Goal: Task Accomplishment & Management: Manage account settings

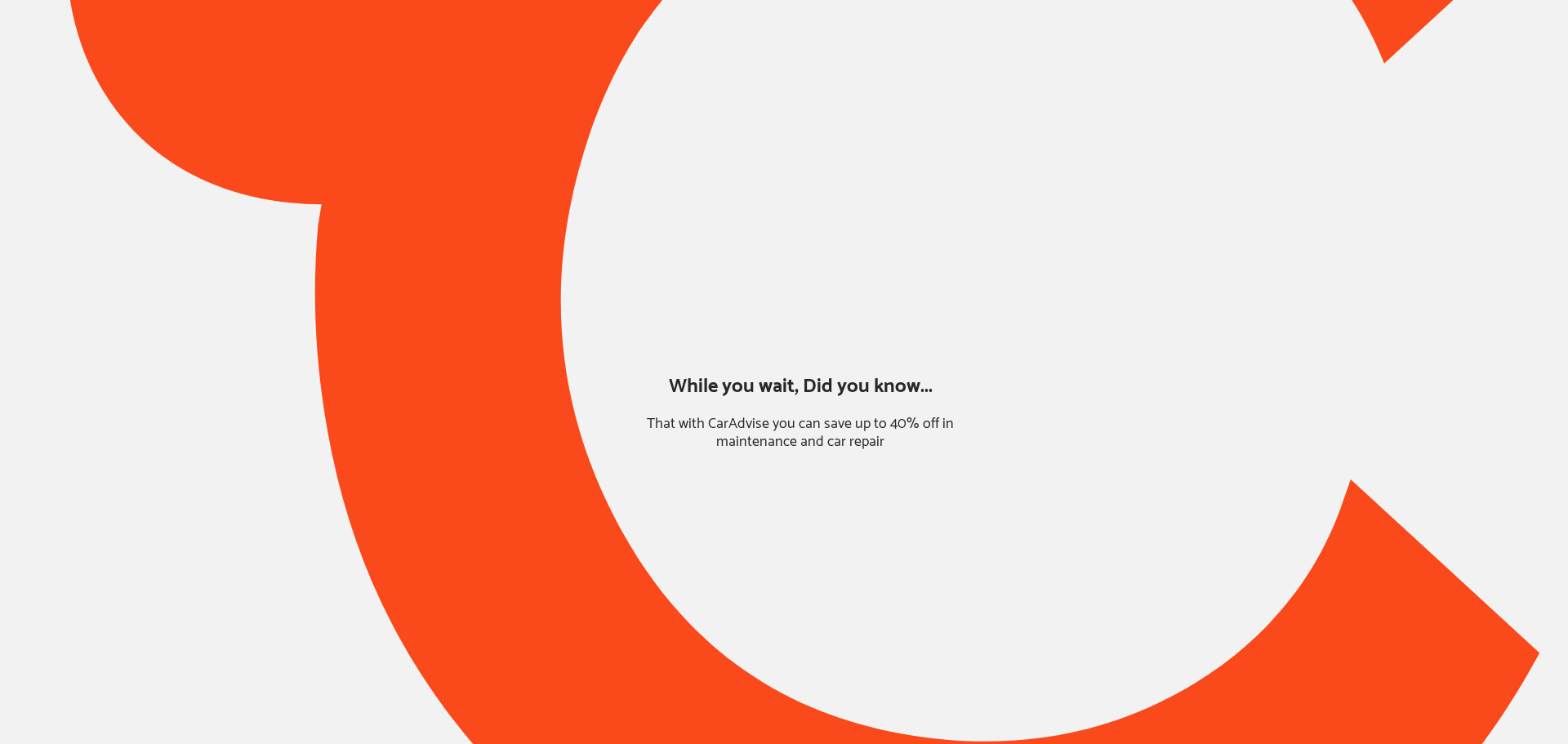
type input "*****"
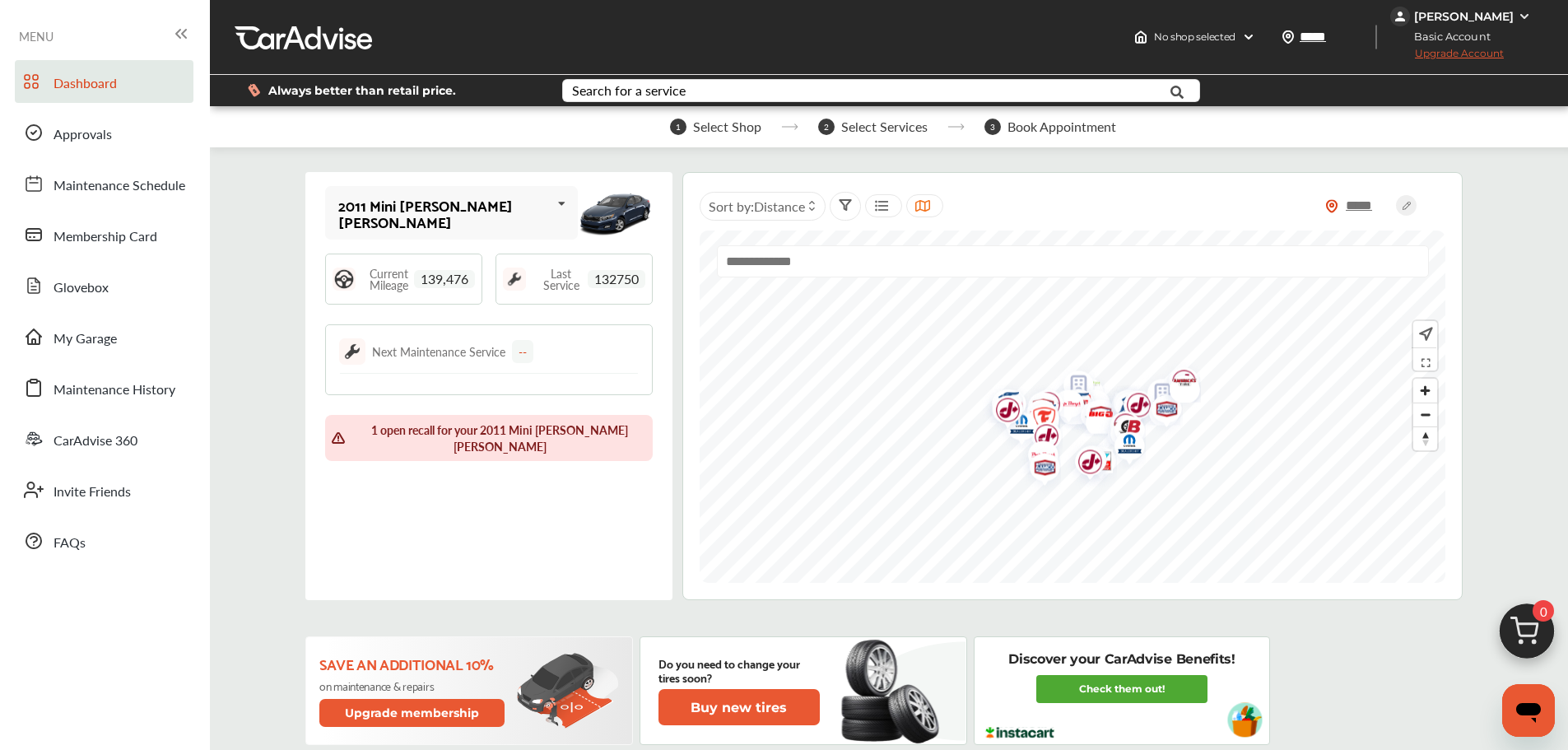
click at [71, 142] on span "Approvals" at bounding box center [83, 135] width 59 height 22
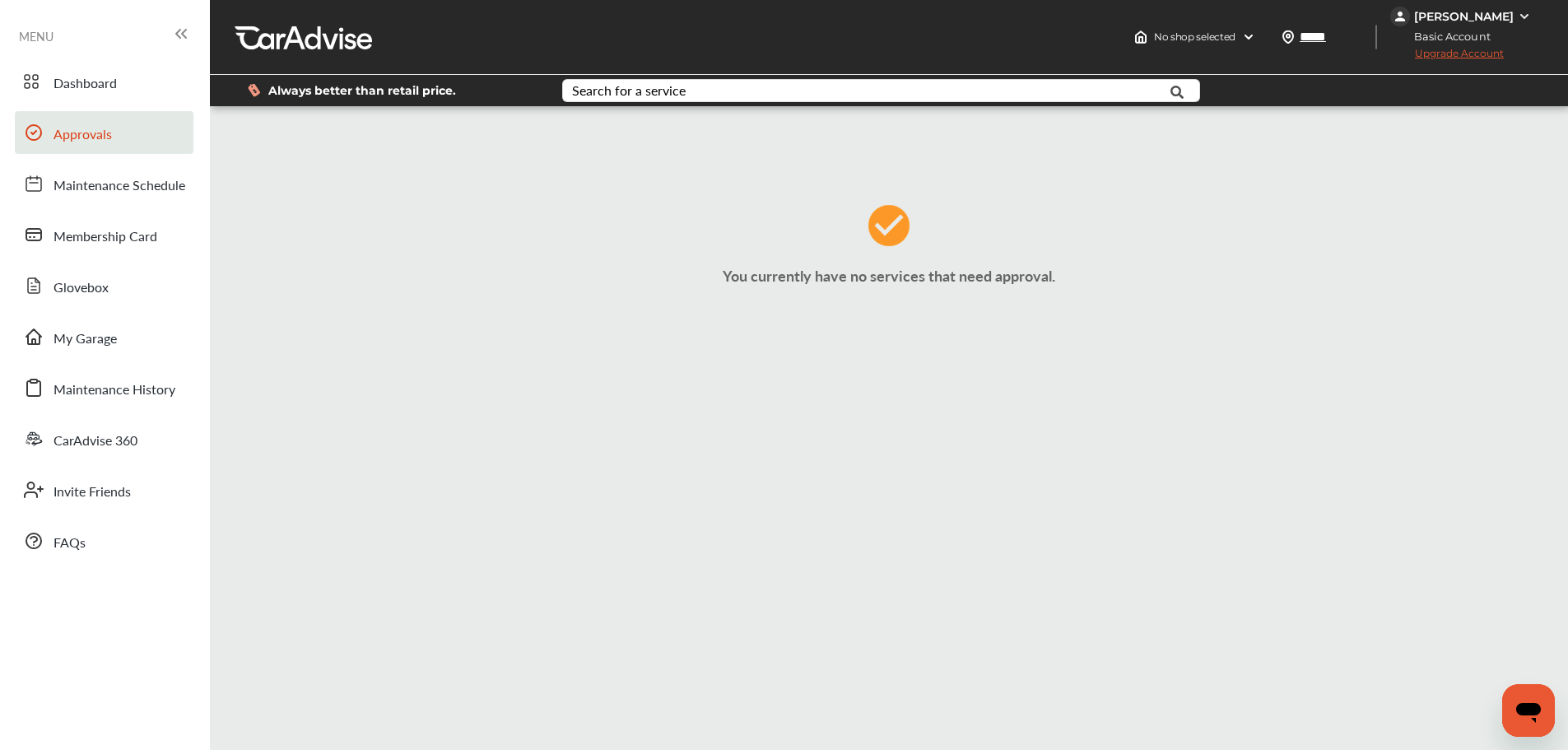
click at [66, 363] on div "Dashboard Approvals Maintenance Schedule Membership Card Glovebox My Garage Mai…" at bounding box center [105, 310] width 194 height 502
click at [69, 344] on span "My Garage" at bounding box center [84, 339] width 64 height 22
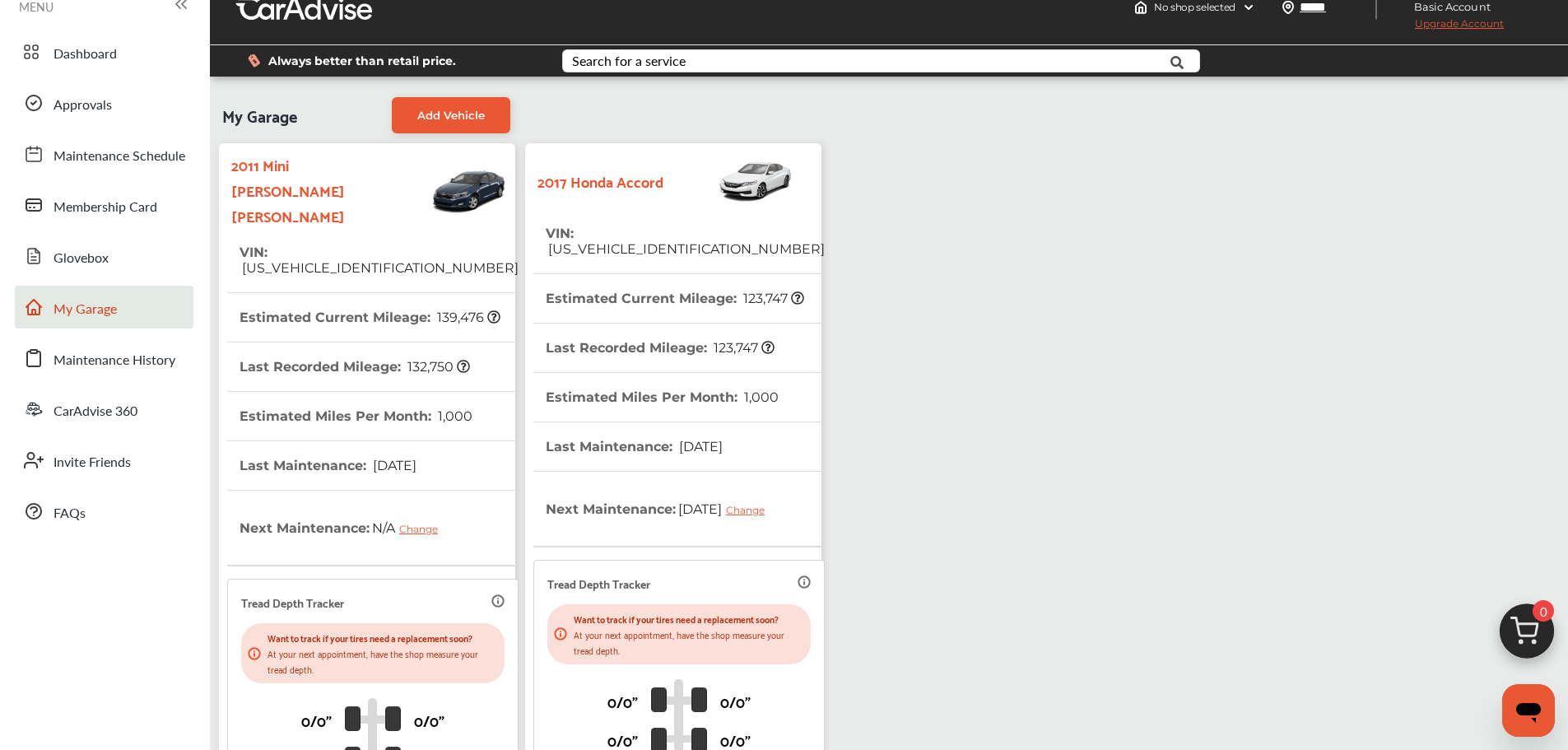
scroll to position [291, 0]
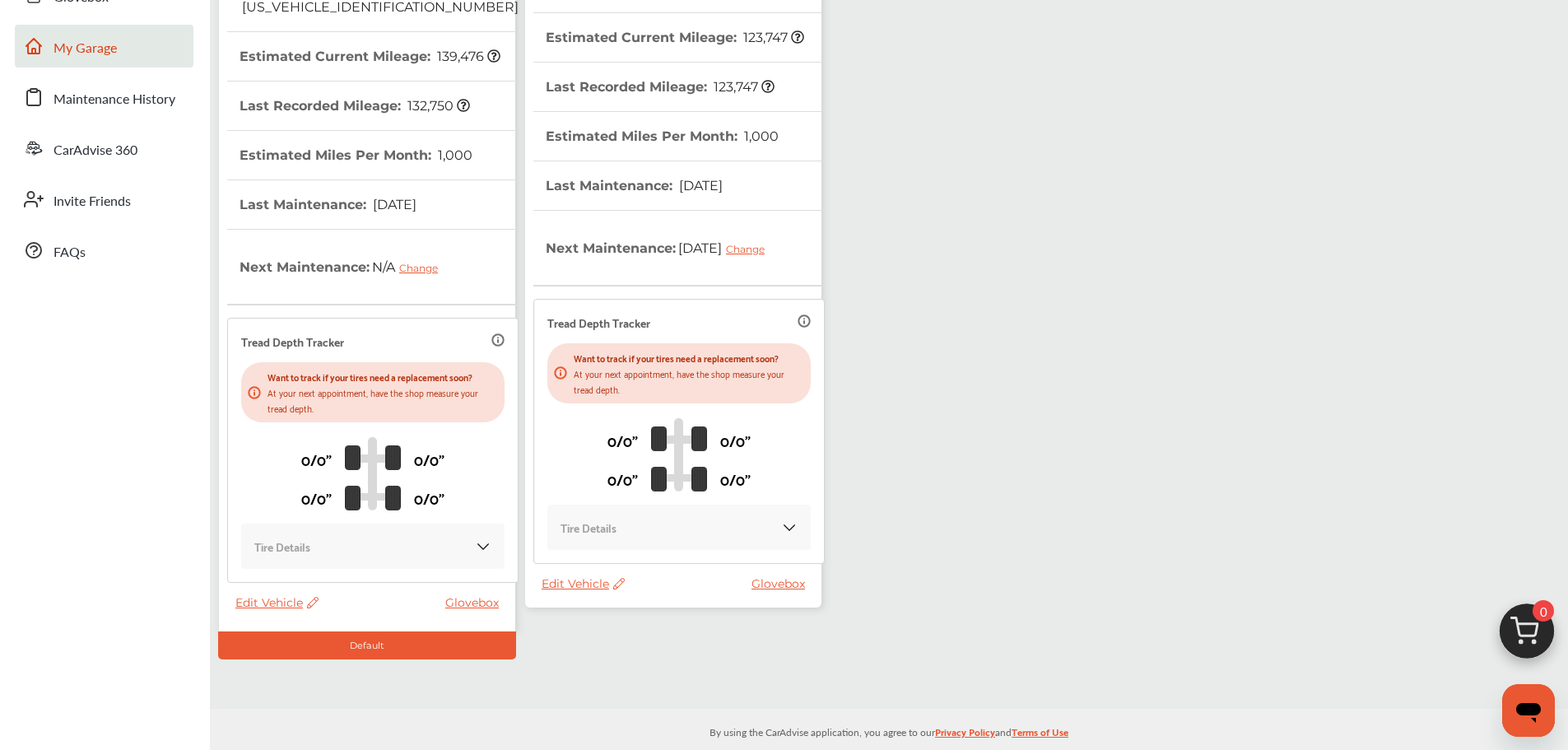
click at [660, 165] on th "Last Maintenance : [DATE]" at bounding box center [634, 185] width 177 height 48
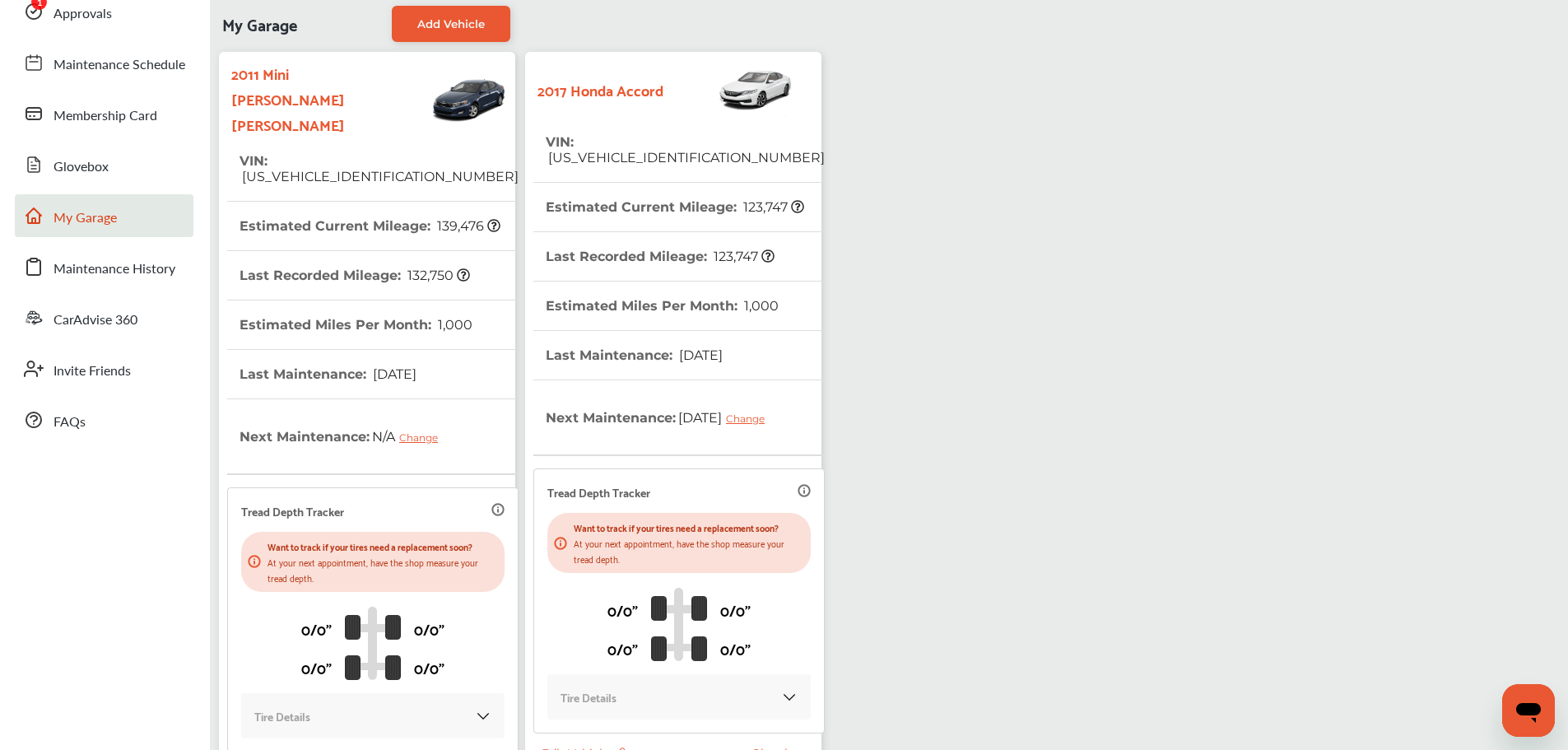
scroll to position [0, 0]
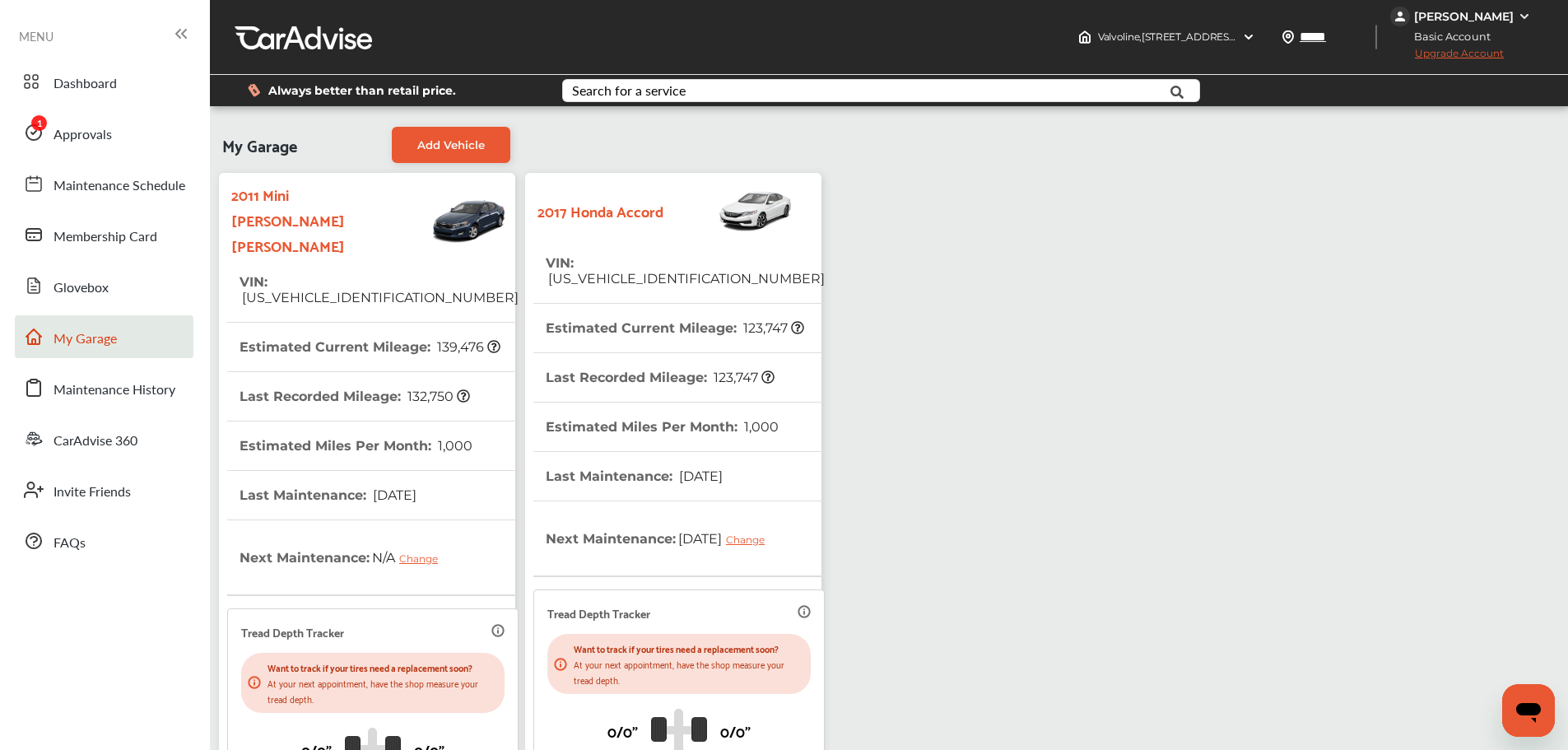
click at [78, 141] on span "Approvals" at bounding box center [83, 135] width 59 height 22
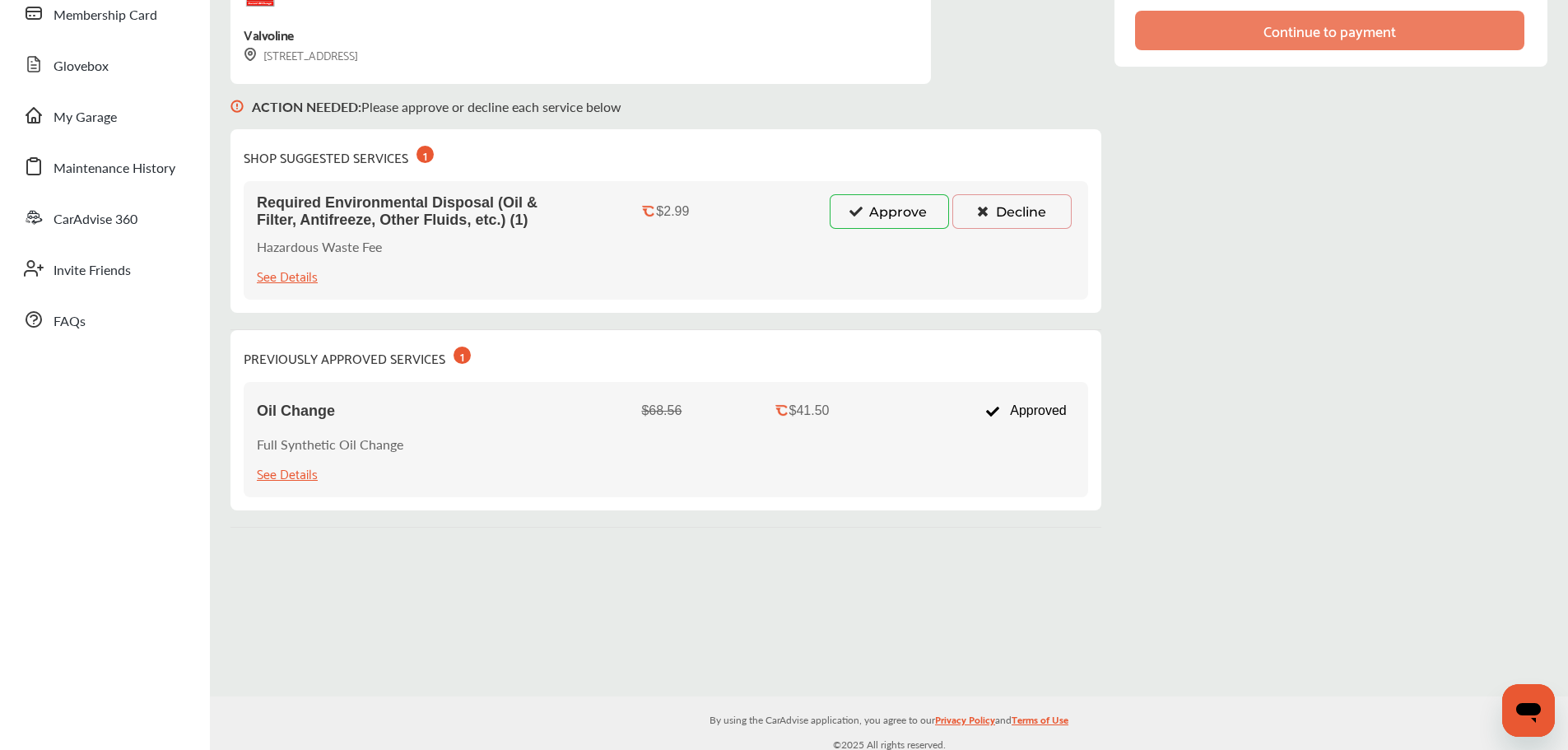
scroll to position [228, 0]
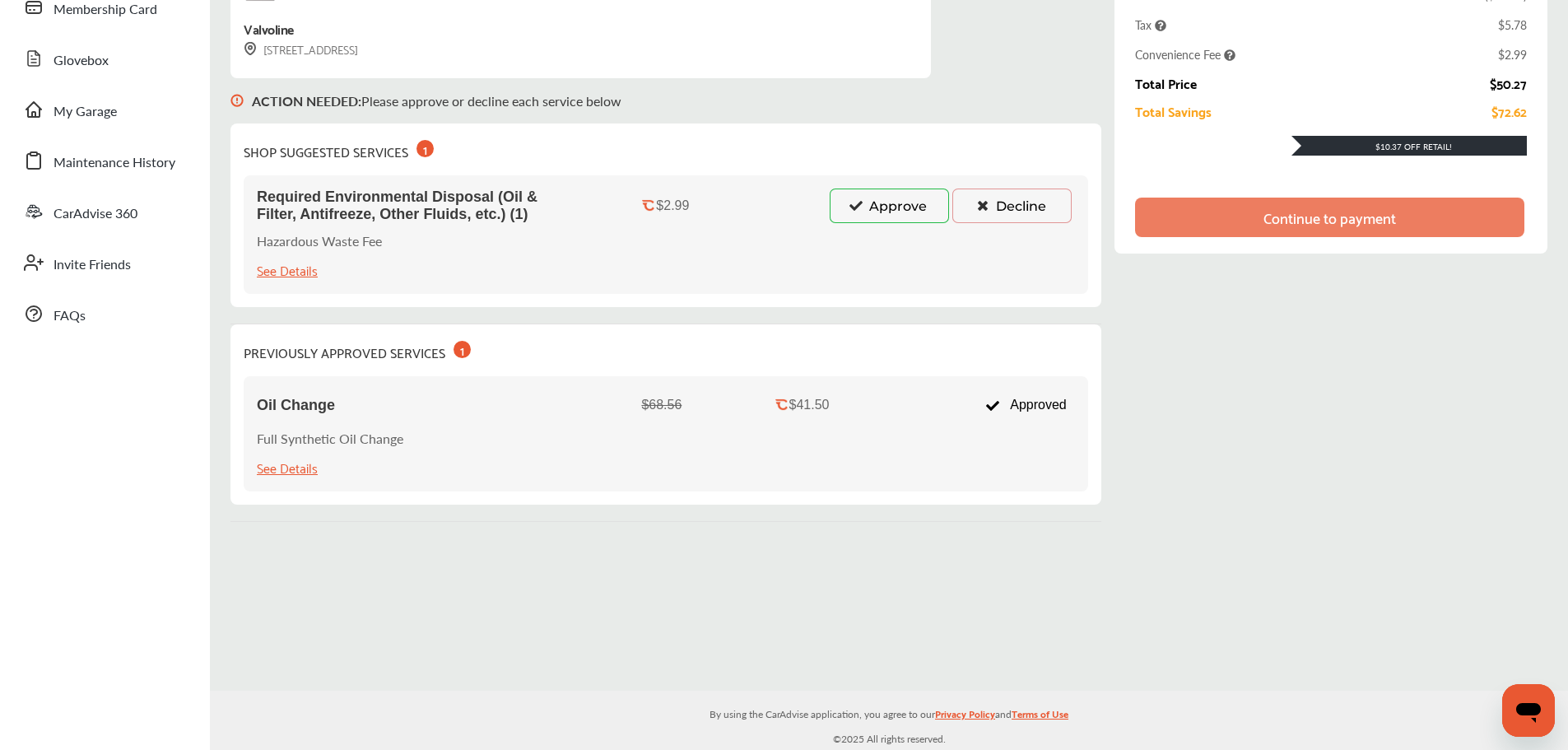
click at [925, 207] on button "Approve" at bounding box center [889, 206] width 120 height 34
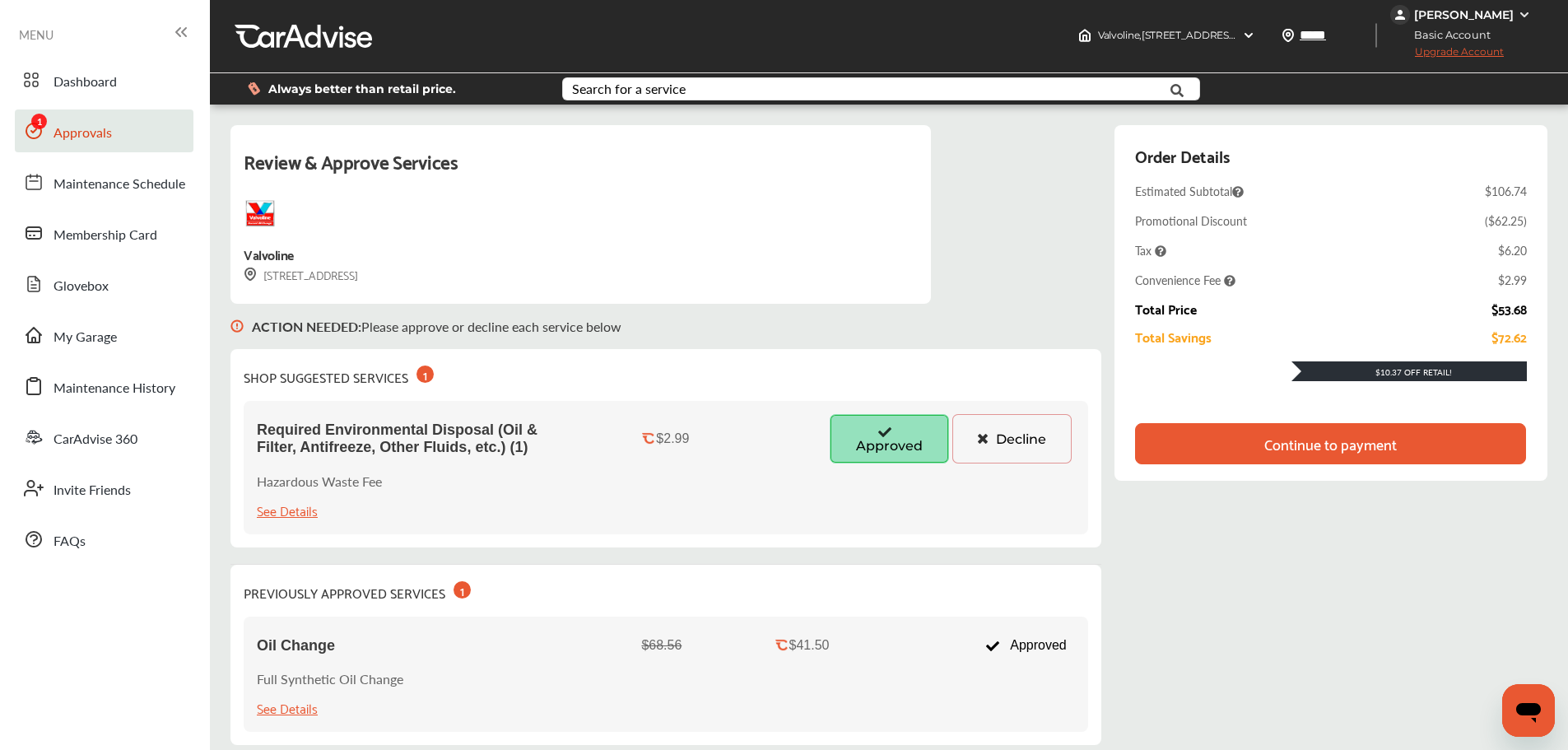
scroll to position [0, 0]
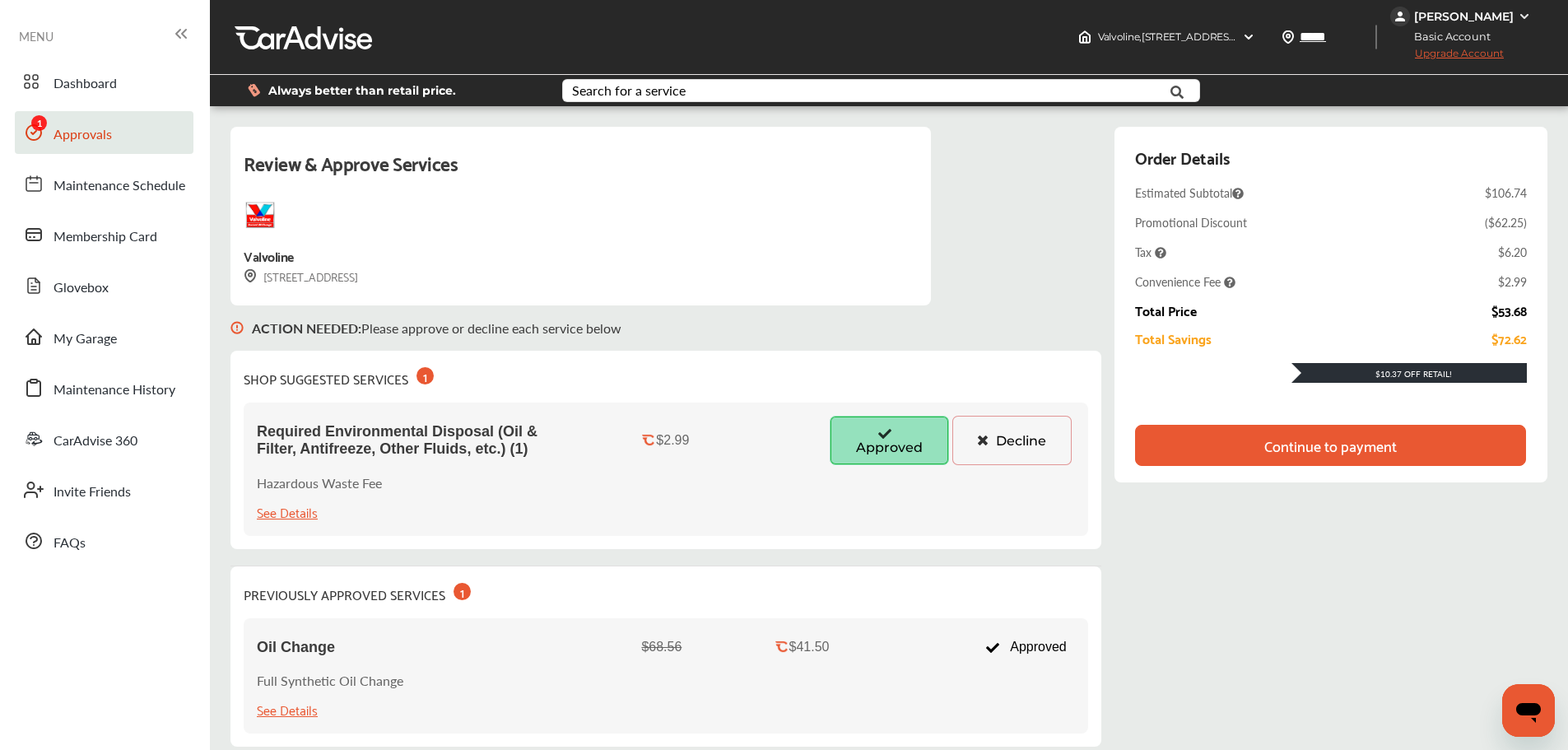
click at [1251, 438] on div "Continue to payment" at bounding box center [1331, 444] width 391 height 41
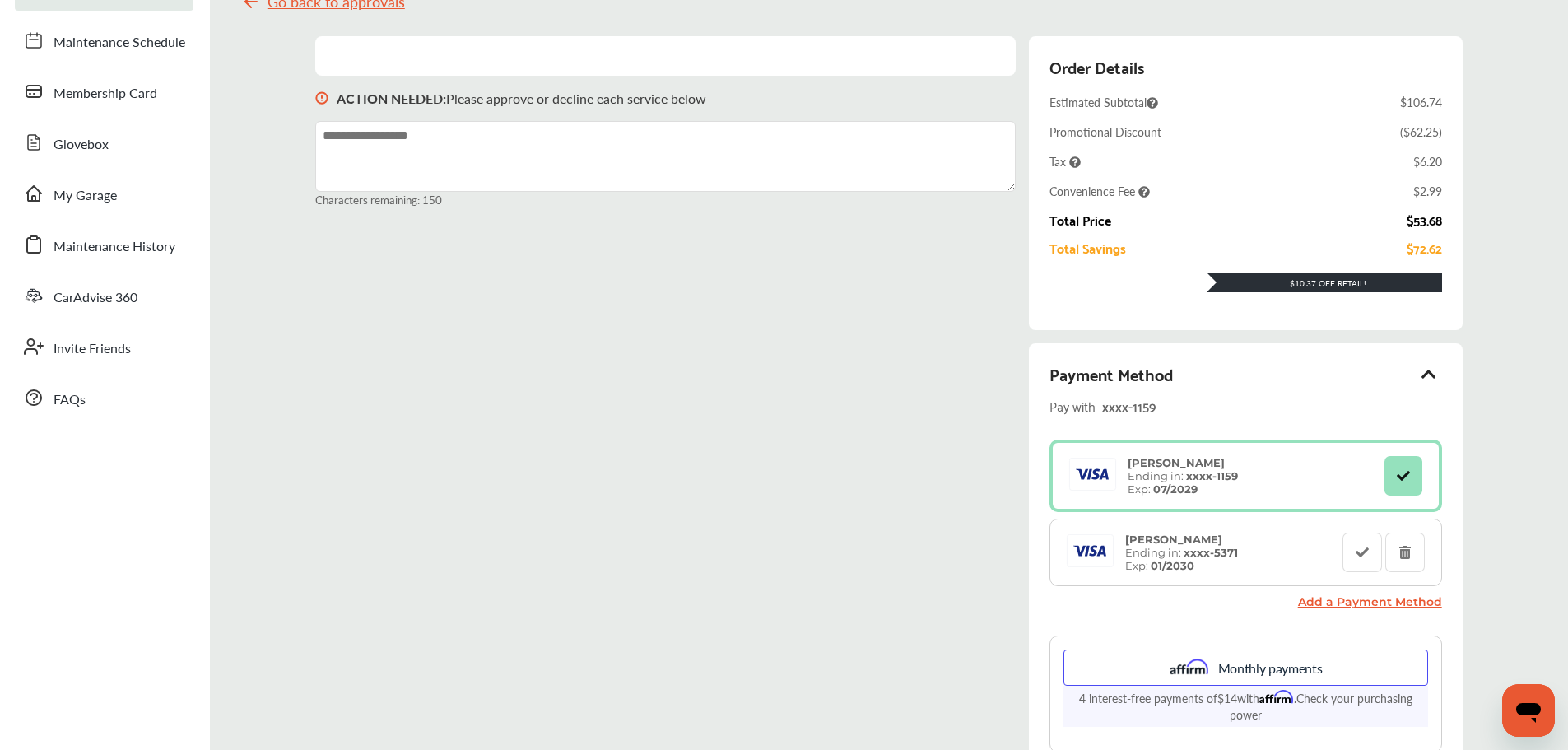
scroll to position [407, 0]
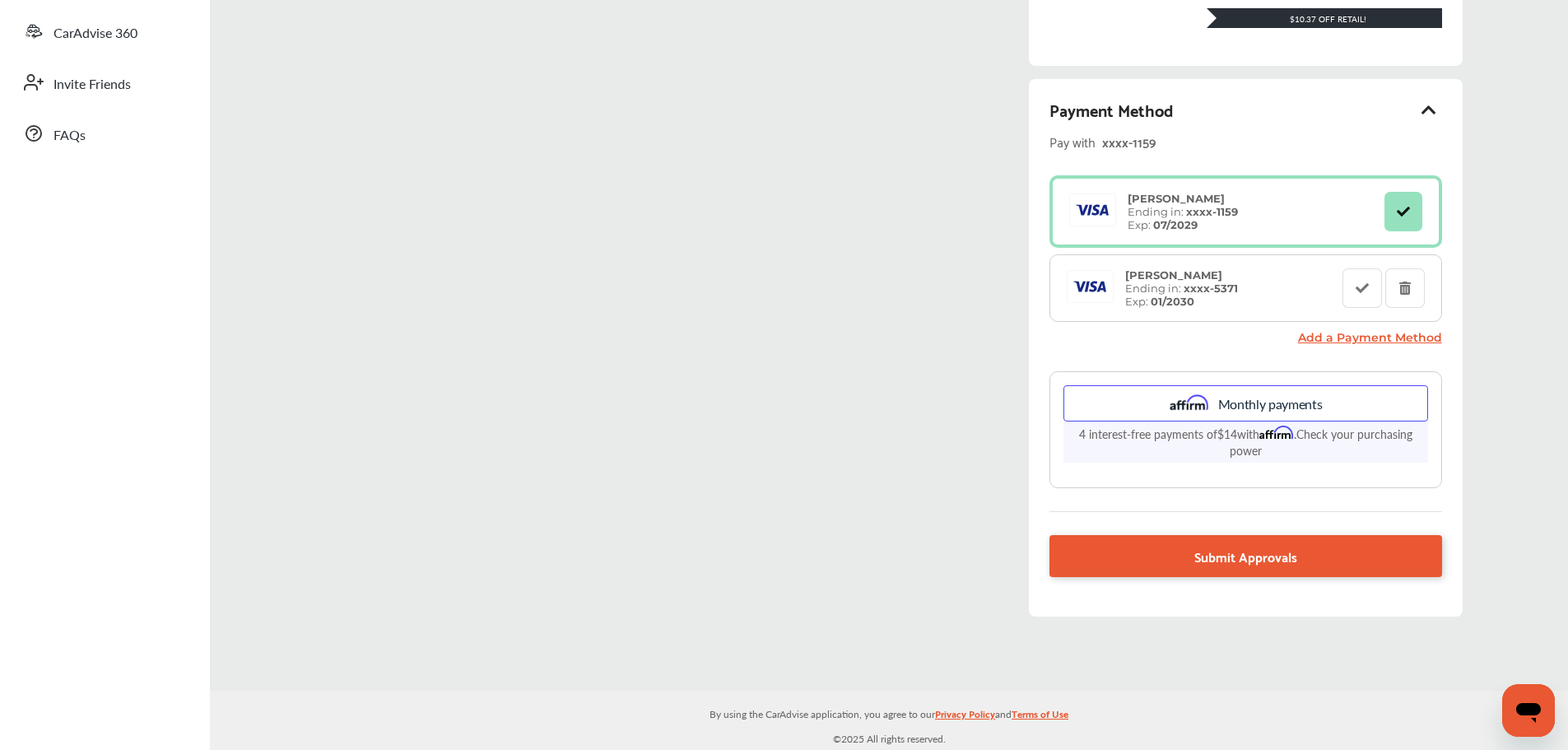
click at [1315, 545] on link "Submit Approvals" at bounding box center [1244, 556] width 392 height 42
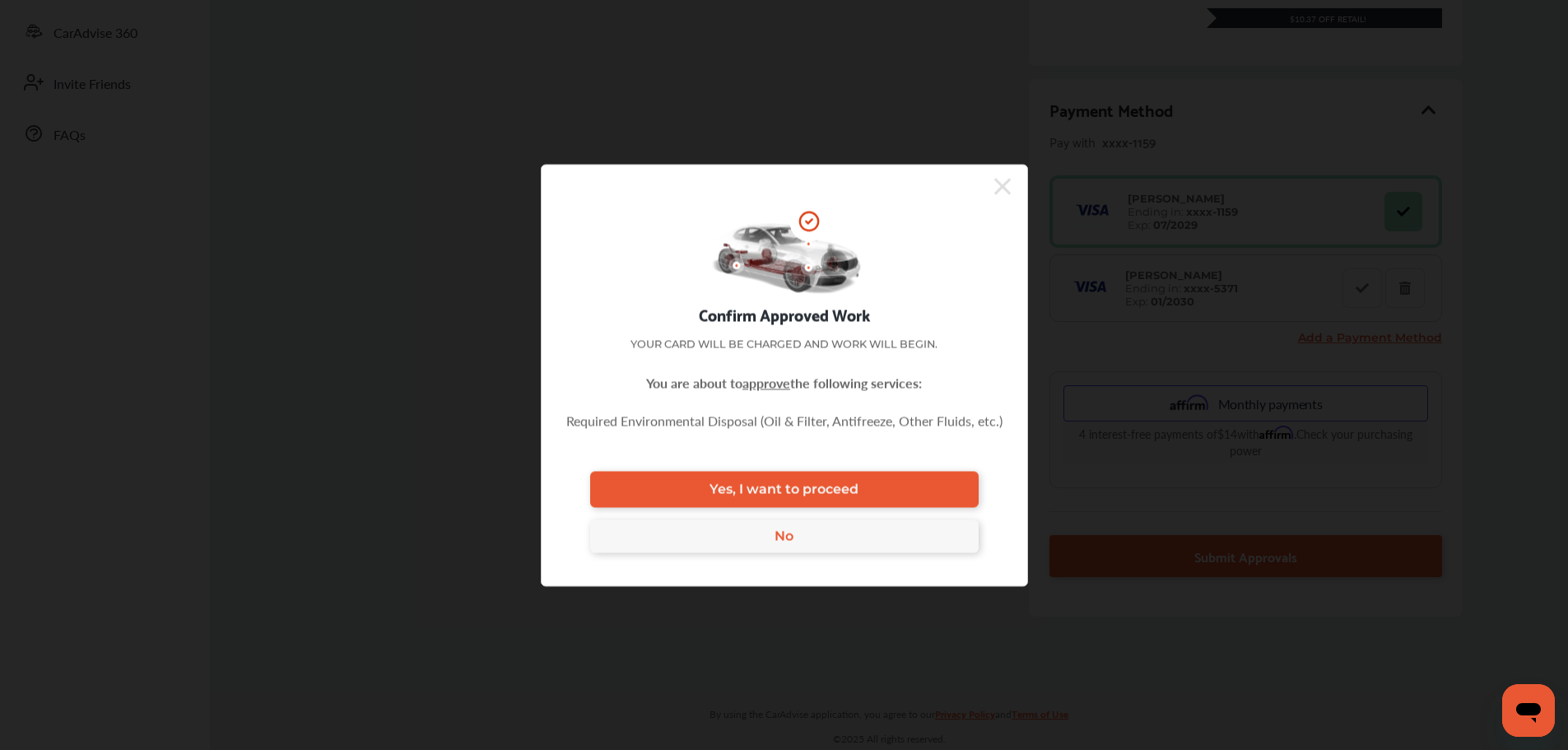
click at [730, 489] on span "Yes, I want to proceed" at bounding box center [783, 489] width 149 height 15
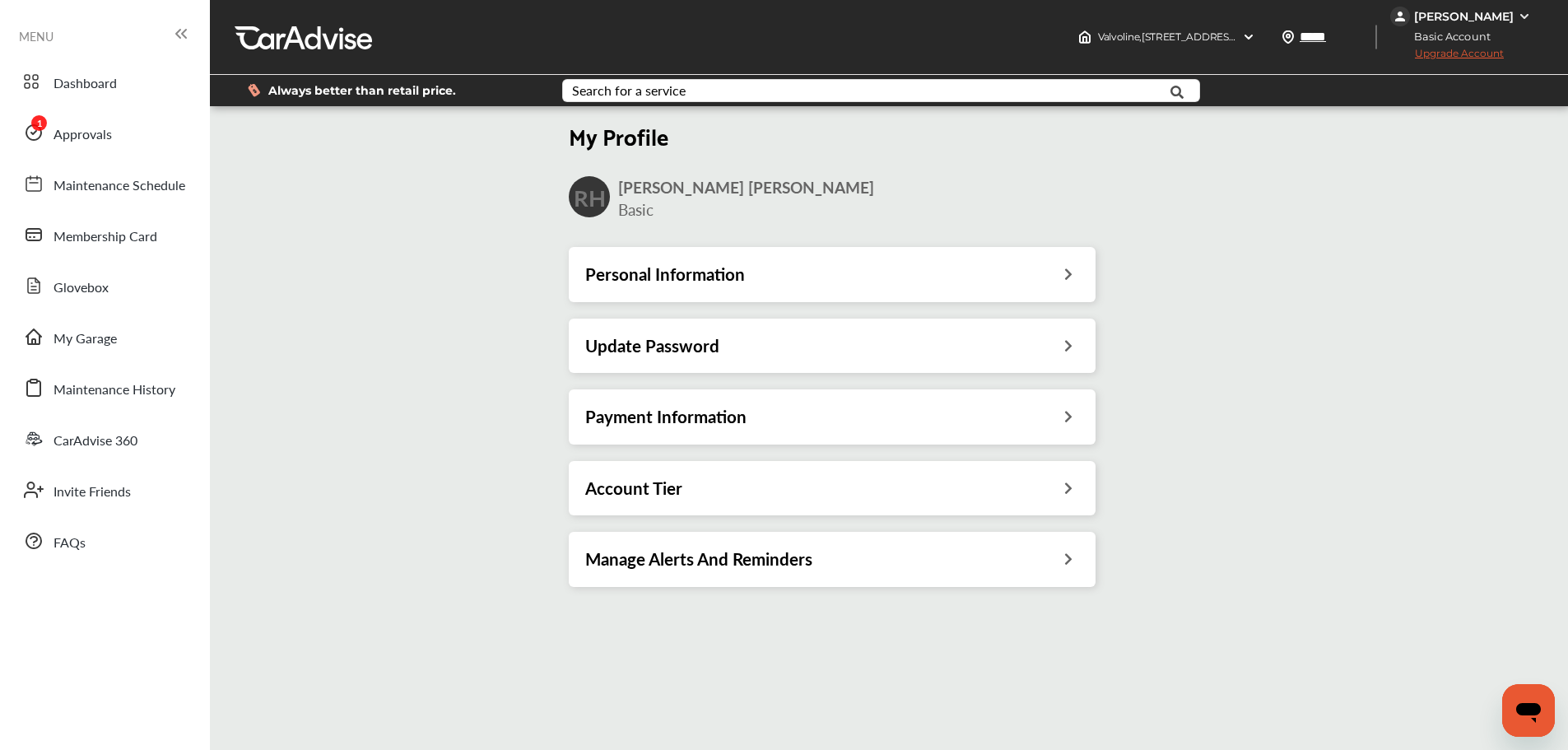
drag, startPoint x: 125, startPoint y: 129, endPoint x: 132, endPoint y: 122, distance: 9.9
click at [125, 129] on link "Approvals" at bounding box center [104, 132] width 178 height 43
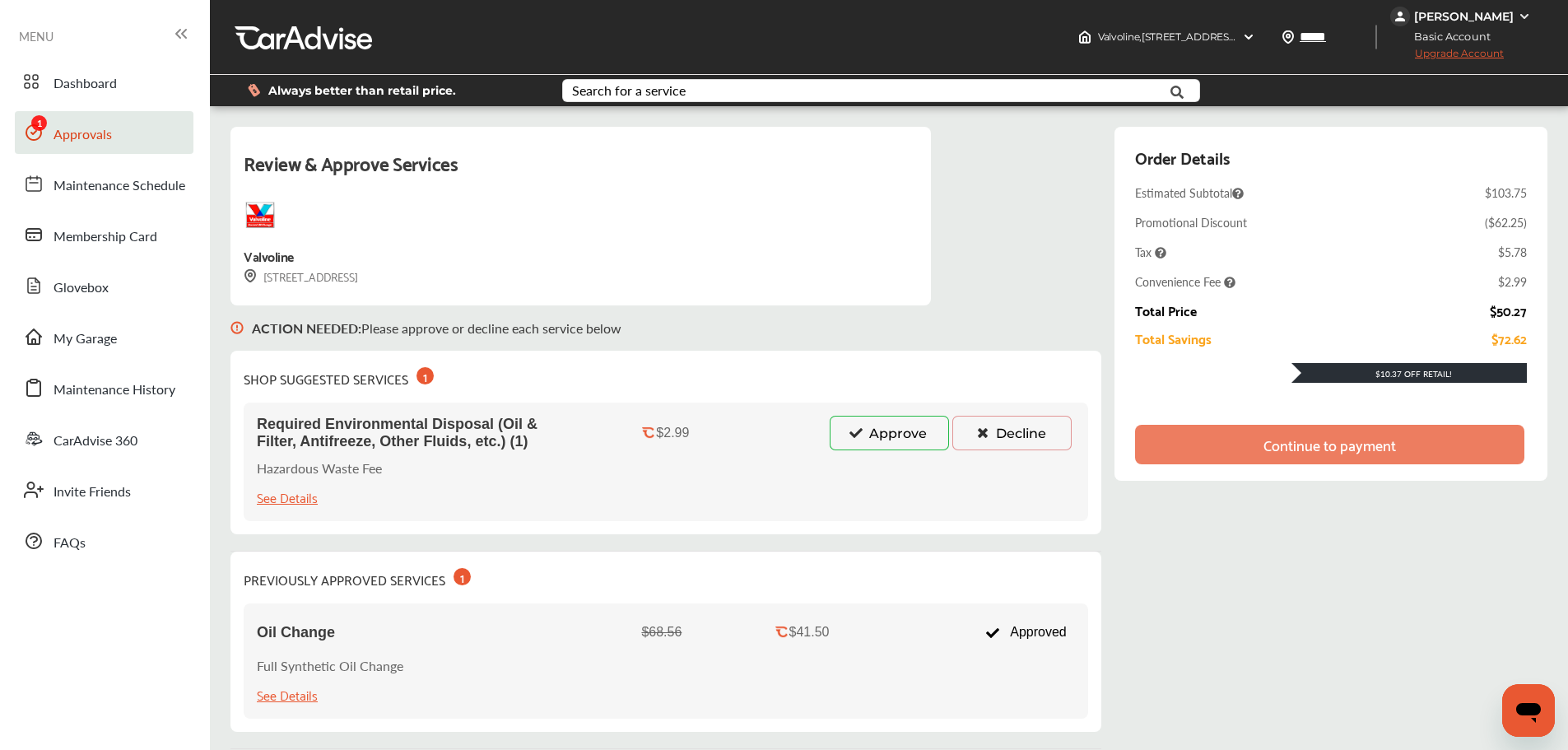
click at [901, 448] on button "Approve" at bounding box center [889, 433] width 120 height 34
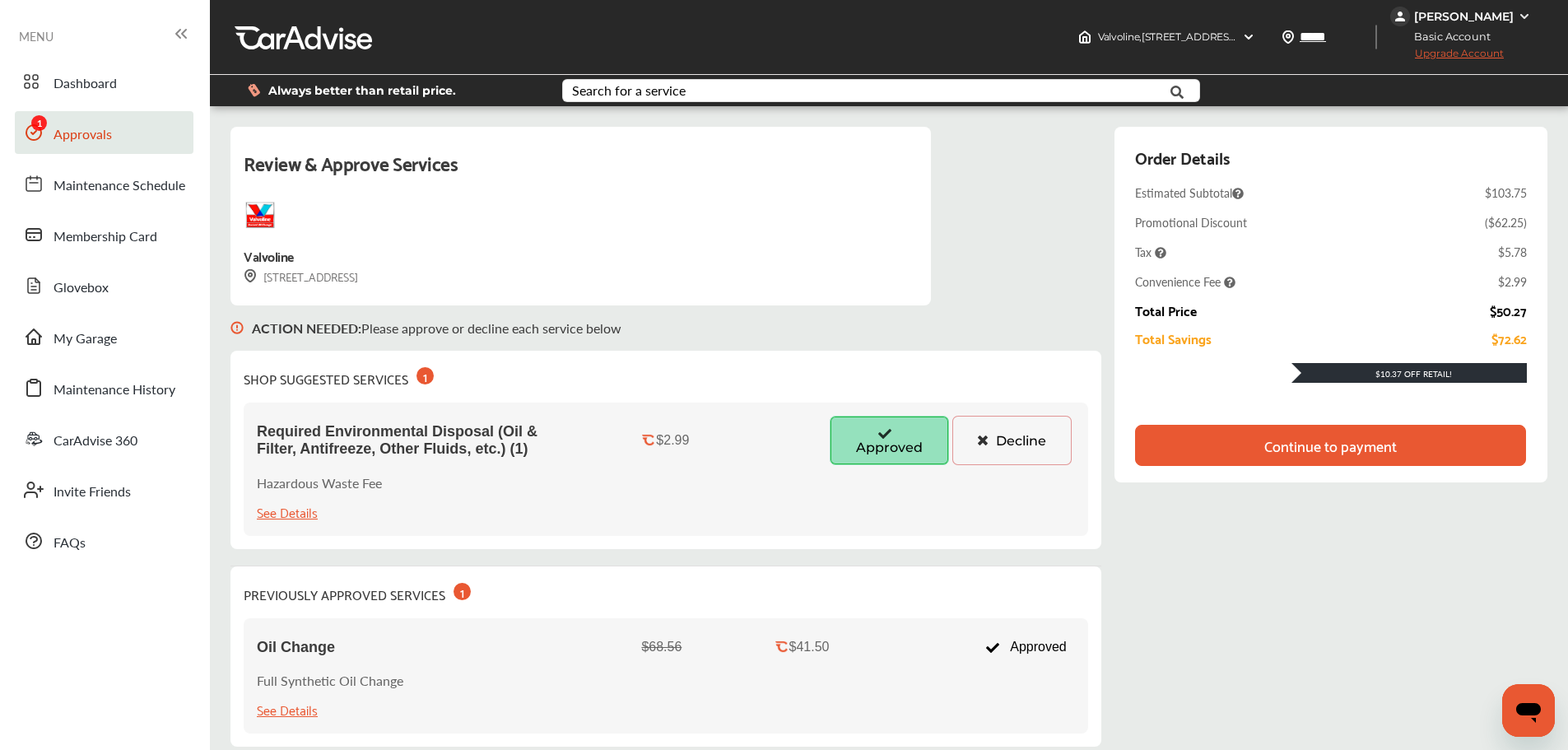
click at [1213, 479] on div "Review & Approve Services Valvoline [STREET_ADDRESS] ACTION NEEDED : Please app…" at bounding box center [888, 445] width 1316 height 637
click at [1295, 446] on div "Continue to payment" at bounding box center [1331, 444] width 133 height 16
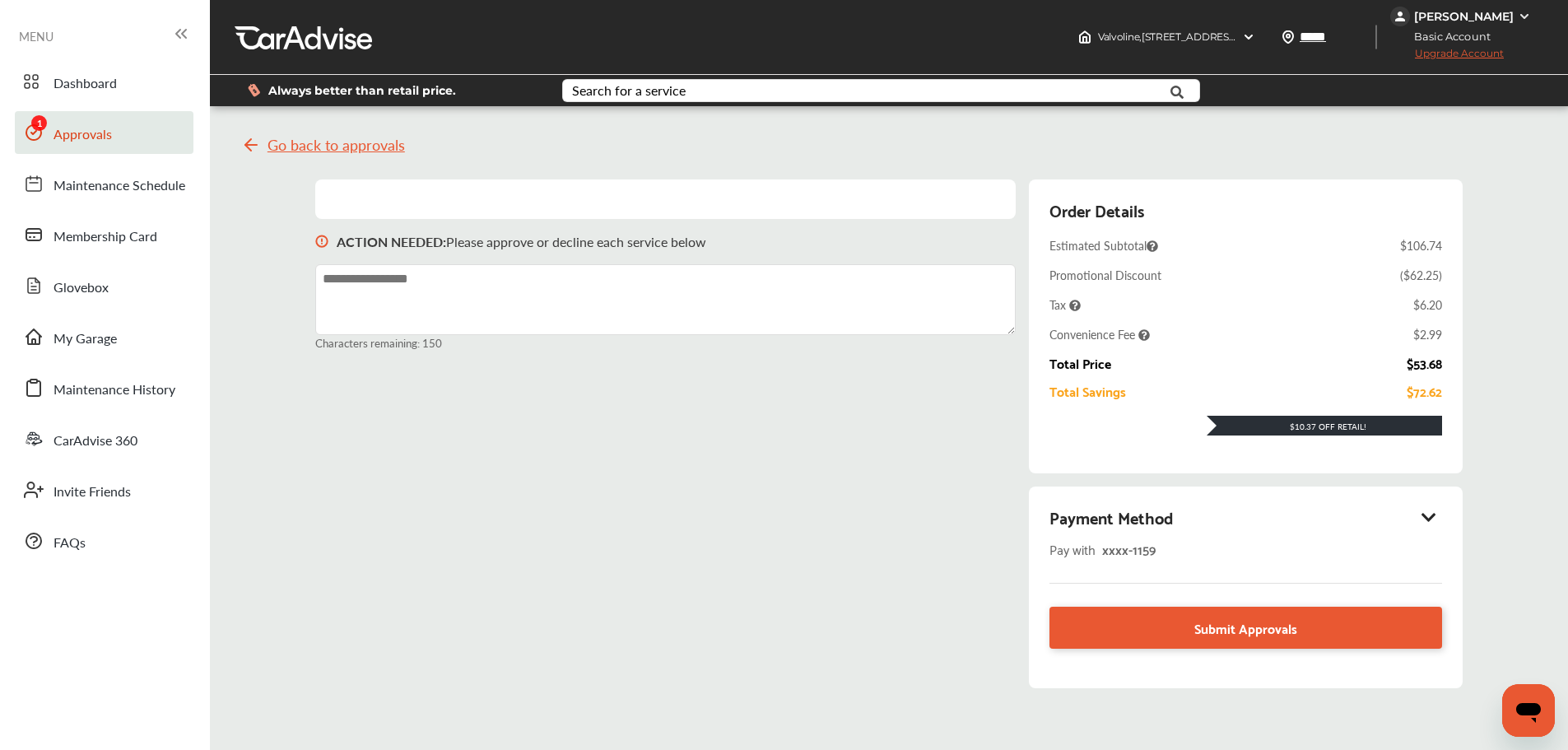
click at [1148, 614] on link "Submit Approvals" at bounding box center [1244, 628] width 392 height 42
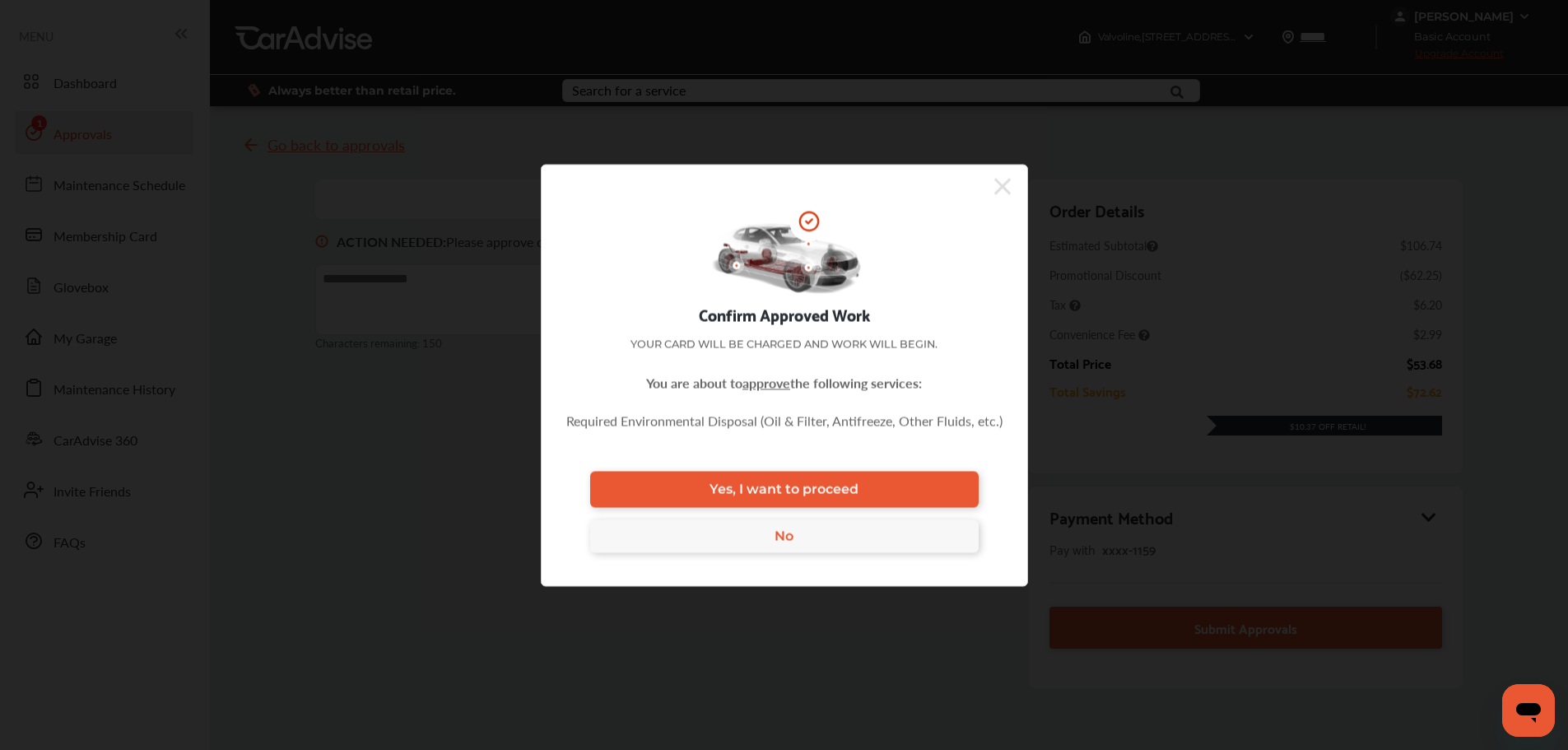
click at [915, 492] on link "Yes, I want to proceed" at bounding box center [784, 489] width 388 height 36
